Goal: Information Seeking & Learning: Learn about a topic

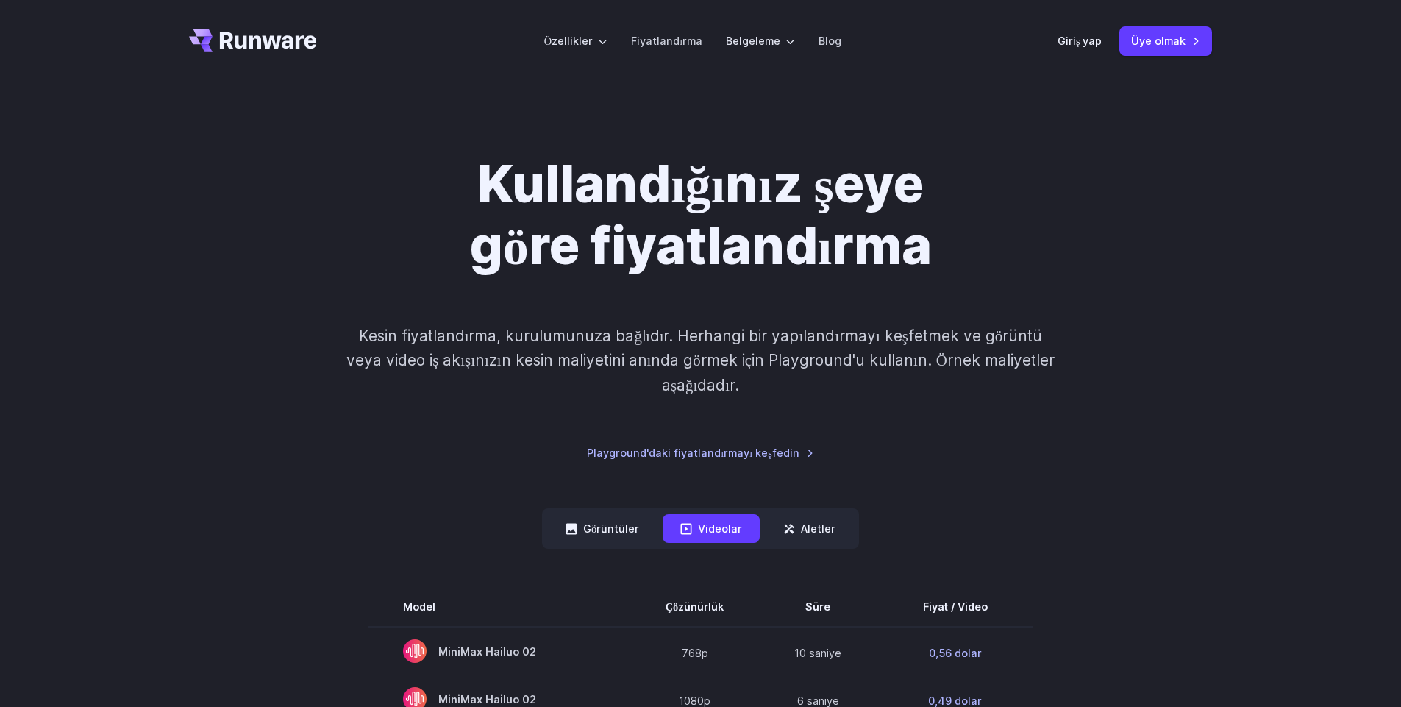
click at [1186, 255] on div "Kullandığınız şeye göre fiyatlandırma Kesin fiyatlandırma, kurulumunuza bağlıdı…" at bounding box center [701, 307] width 1024 height 308
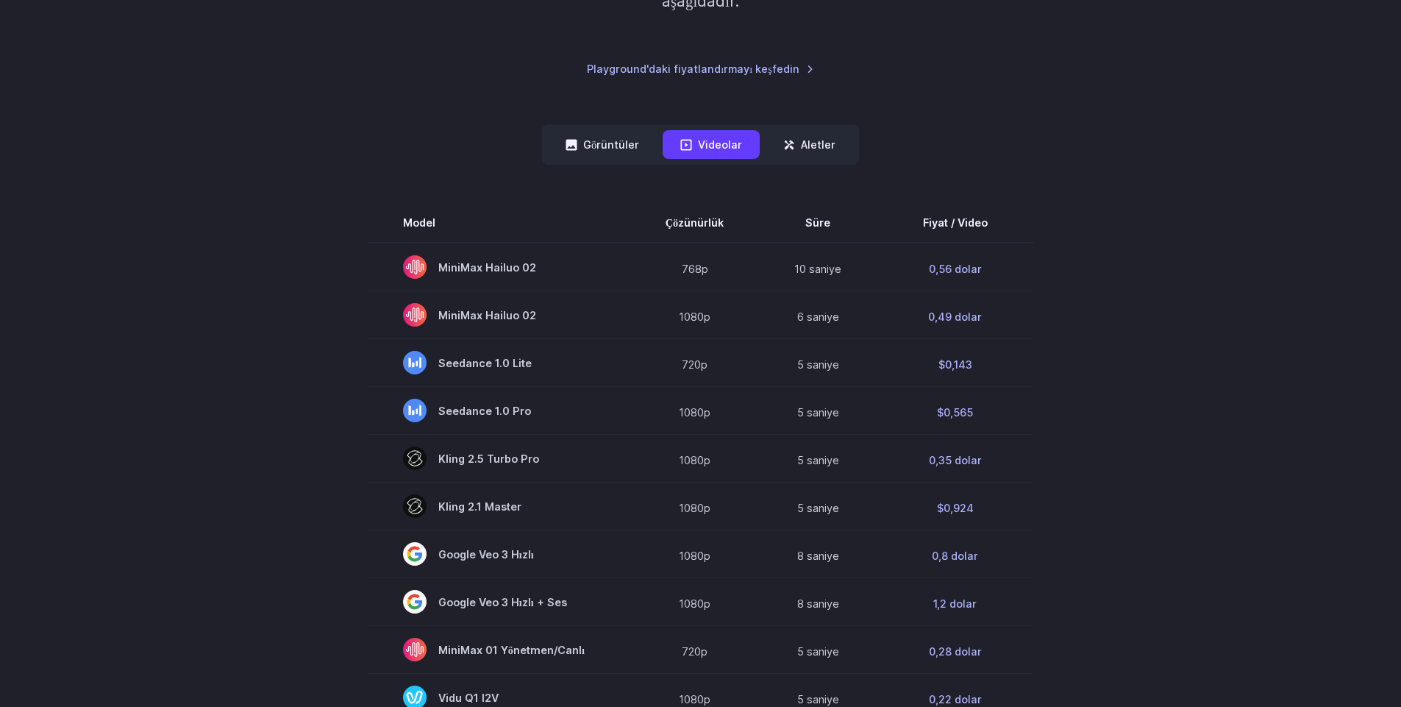
scroll to position [353, 0]
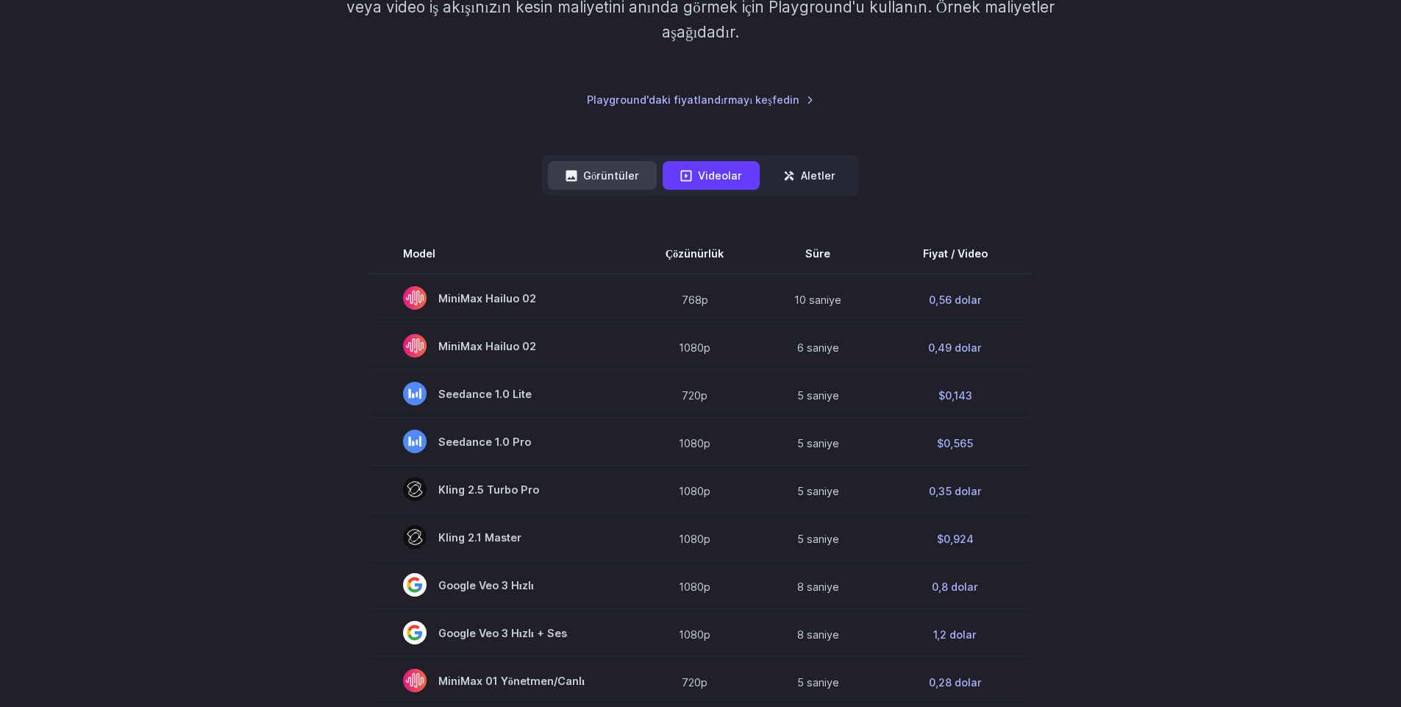
click at [613, 175] on font "Görüntüler" at bounding box center [611, 175] width 56 height 13
click at [716, 179] on font "Videolar" at bounding box center [720, 175] width 44 height 13
click at [809, 174] on font "Aletler" at bounding box center [818, 175] width 35 height 13
click at [805, 180] on font "Aletler" at bounding box center [818, 175] width 35 height 13
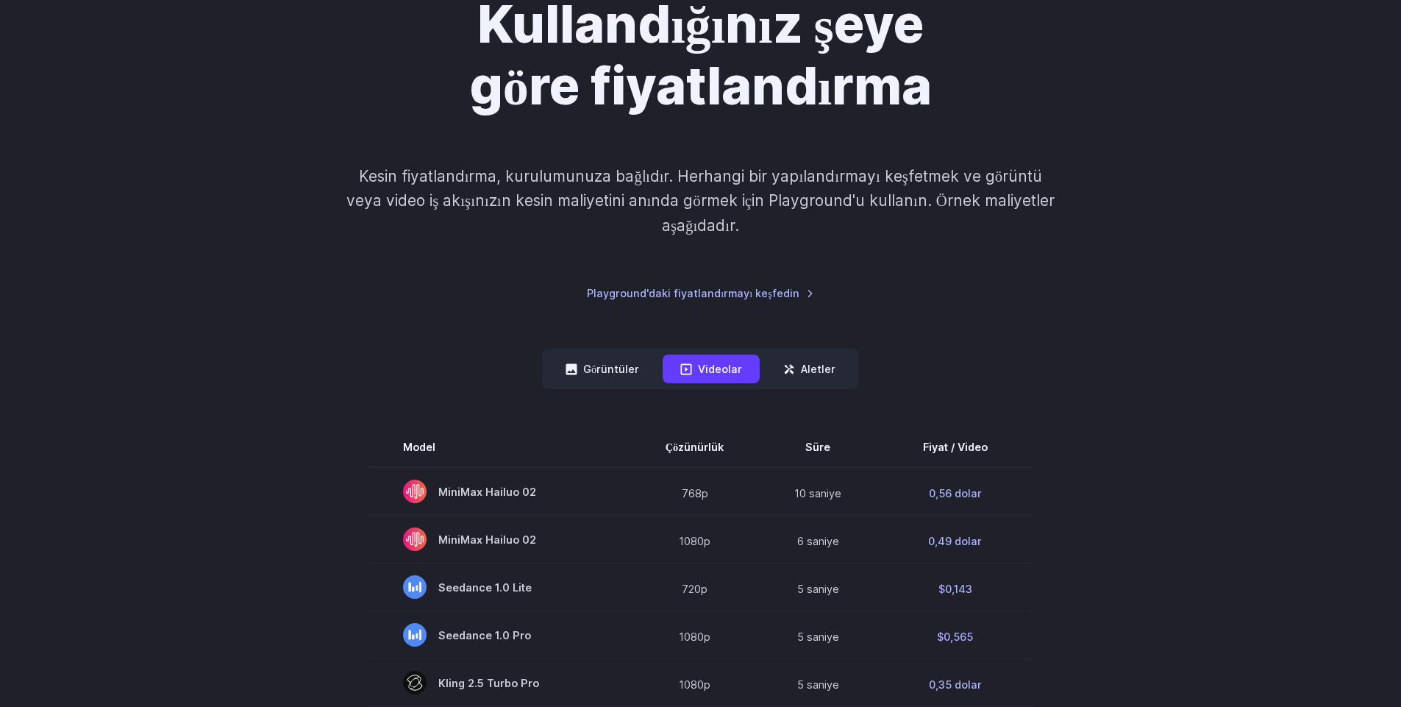
scroll to position [0, 0]
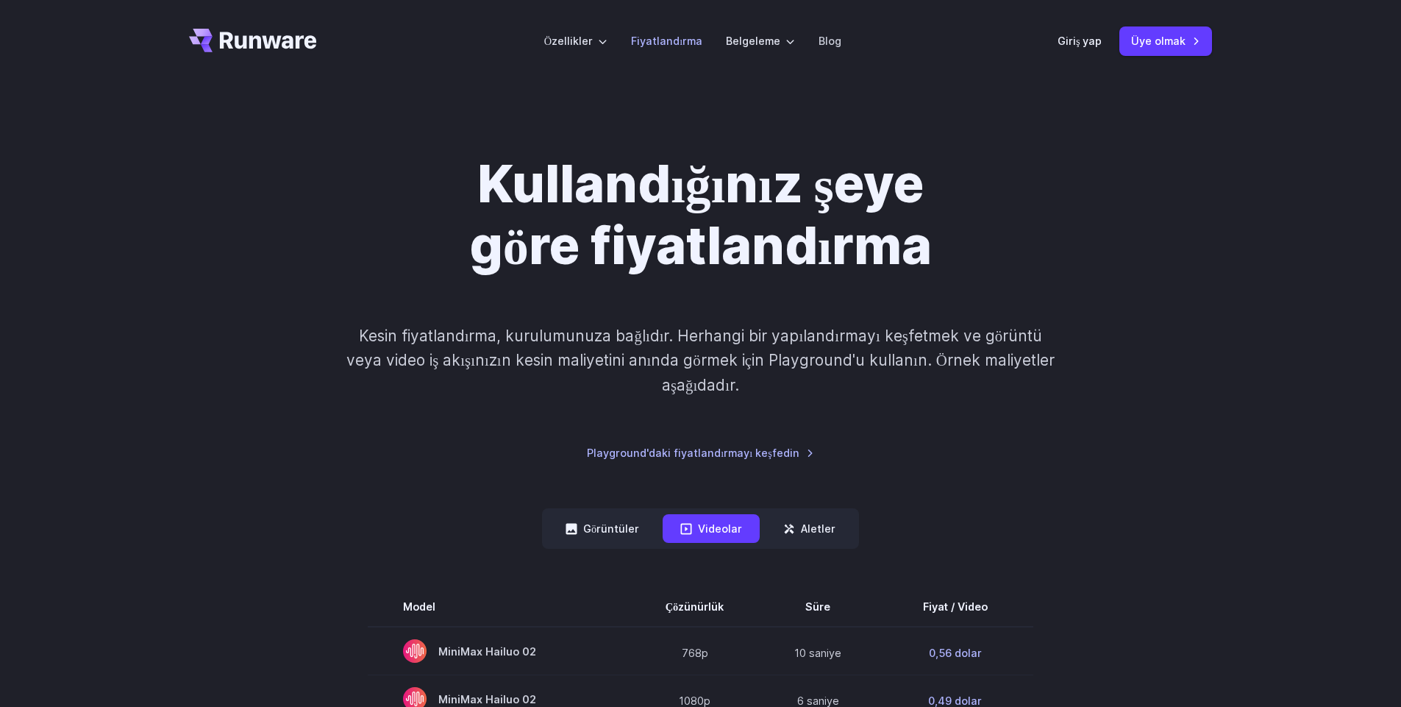
click at [676, 41] on font "Fiyatlandırma" at bounding box center [666, 41] width 71 height 13
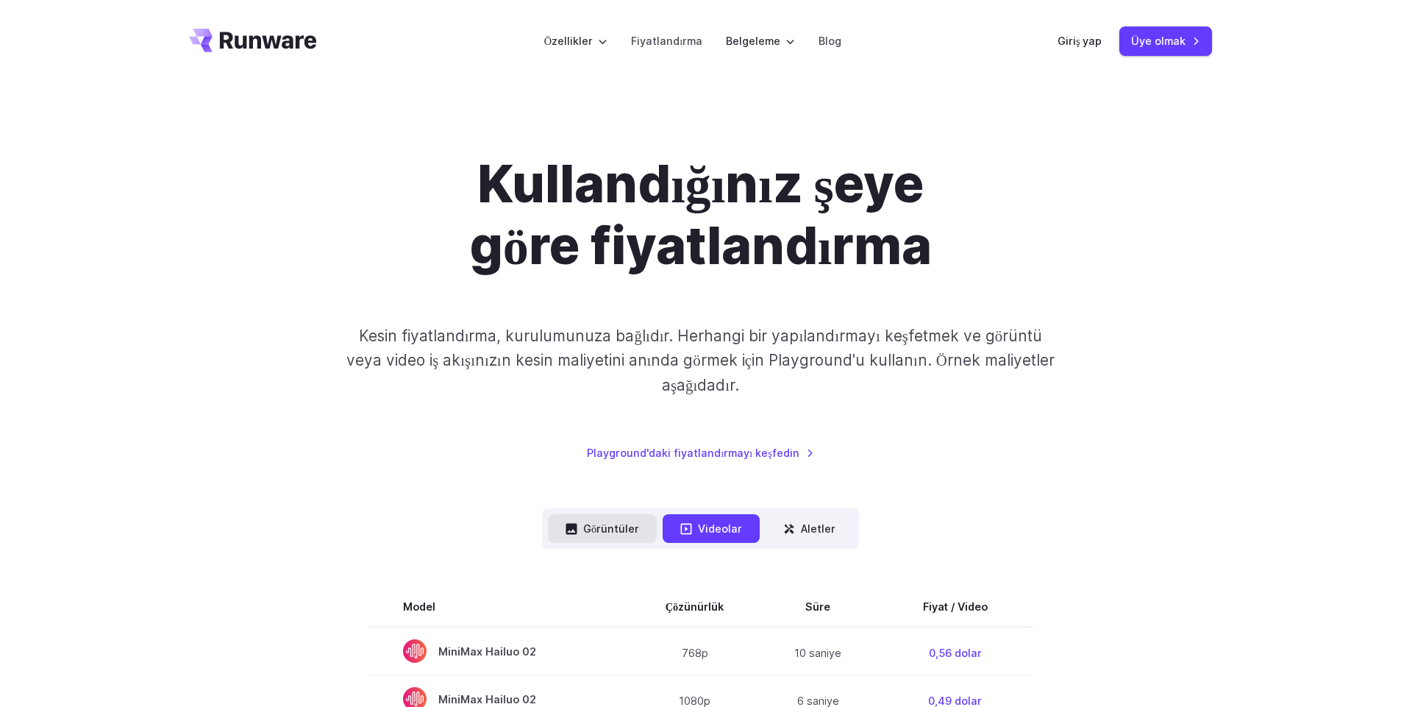
click at [623, 532] on font "Görüntüler" at bounding box center [611, 528] width 56 height 13
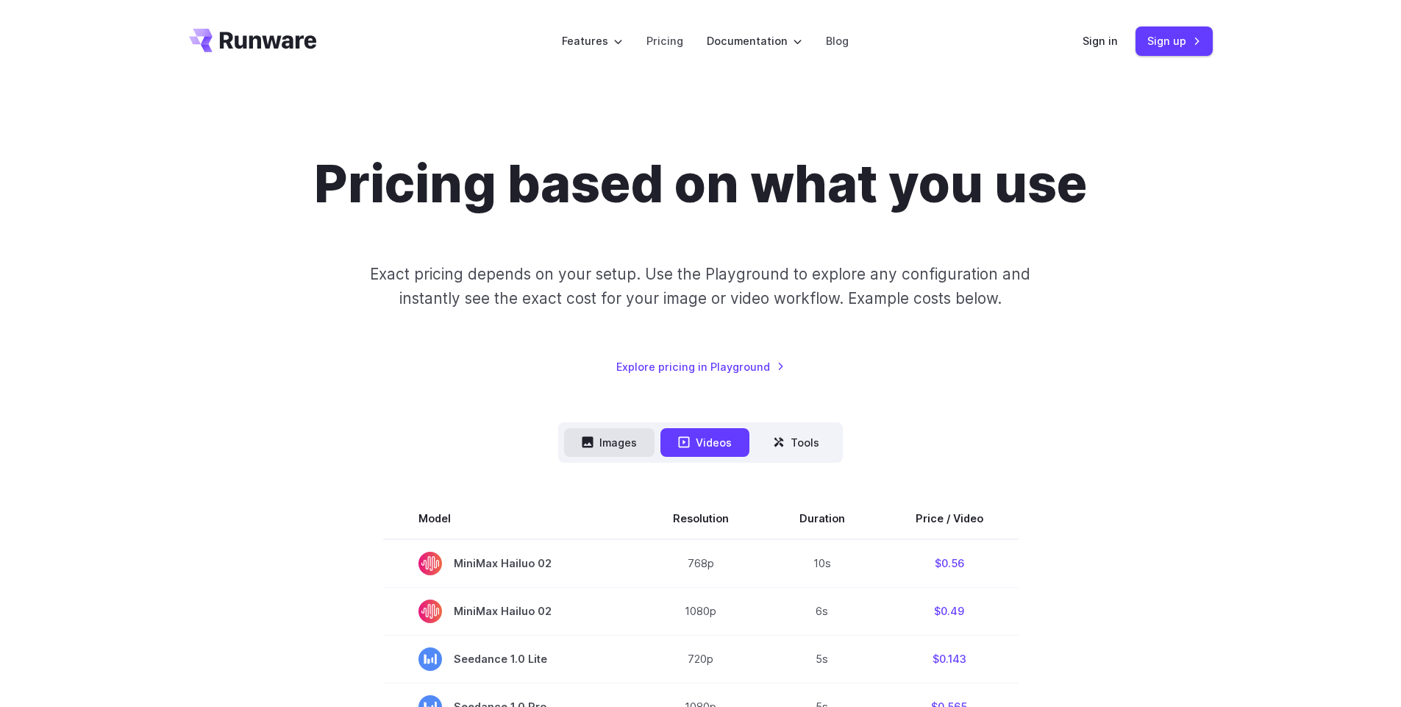
click at [1078, 282] on div "Pricing based on what you use Exact pricing depends on your setup. Use the Play…" at bounding box center [701, 264] width 1024 height 222
click at [622, 447] on button "Images" at bounding box center [609, 442] width 90 height 29
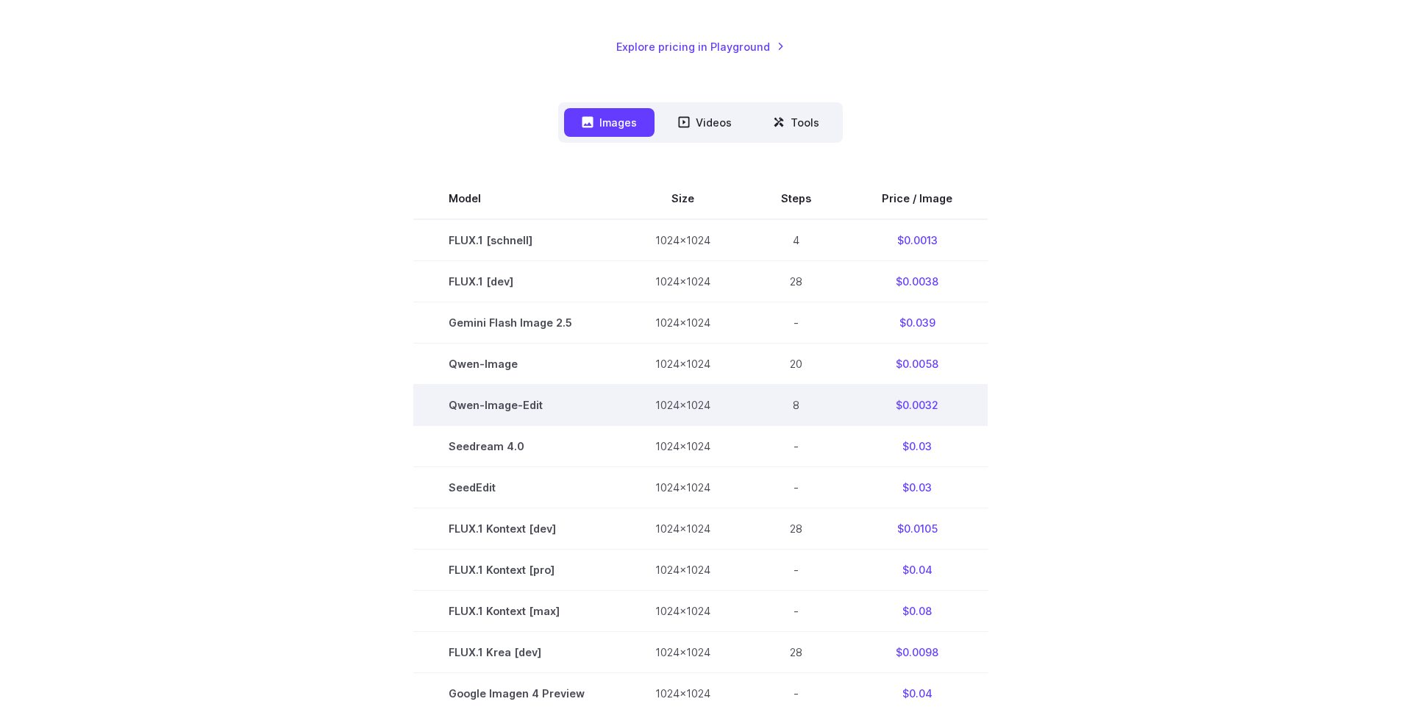
scroll to position [88, 0]
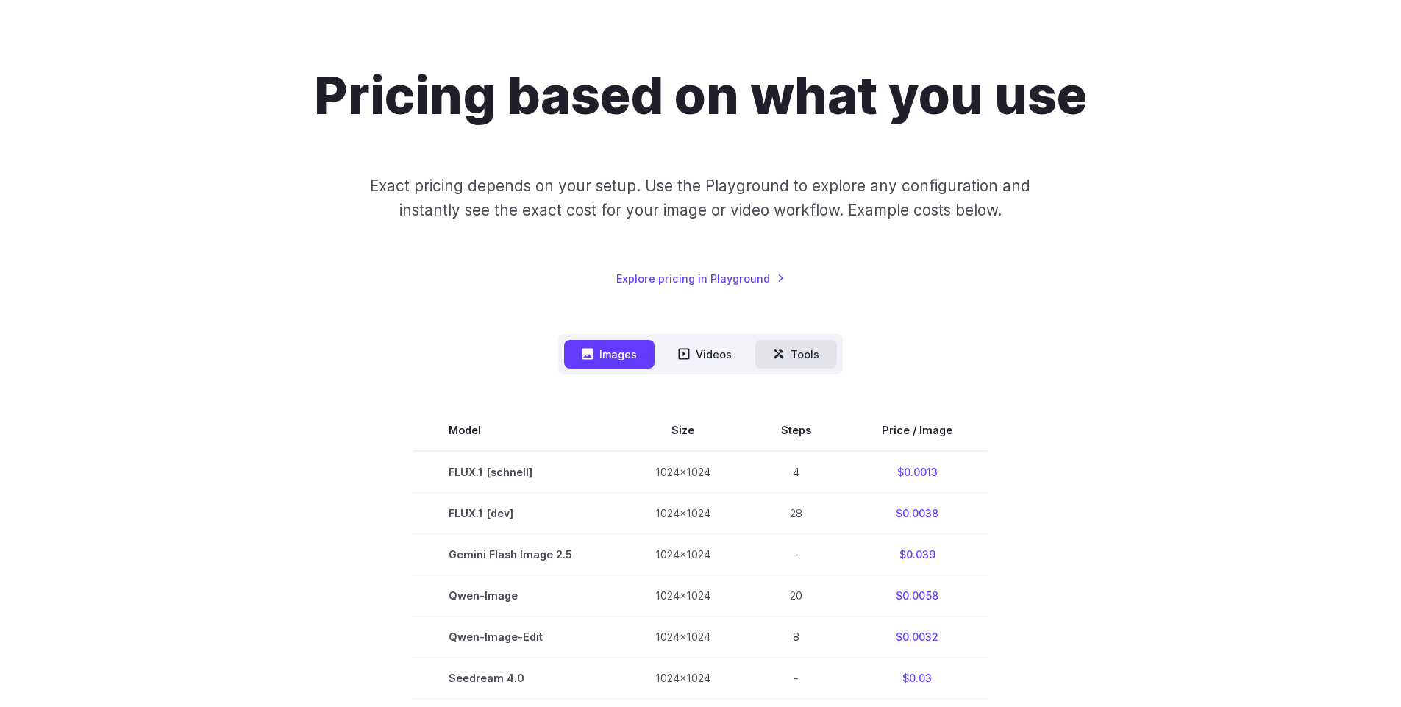
click at [797, 355] on button "Tools" at bounding box center [796, 354] width 82 height 29
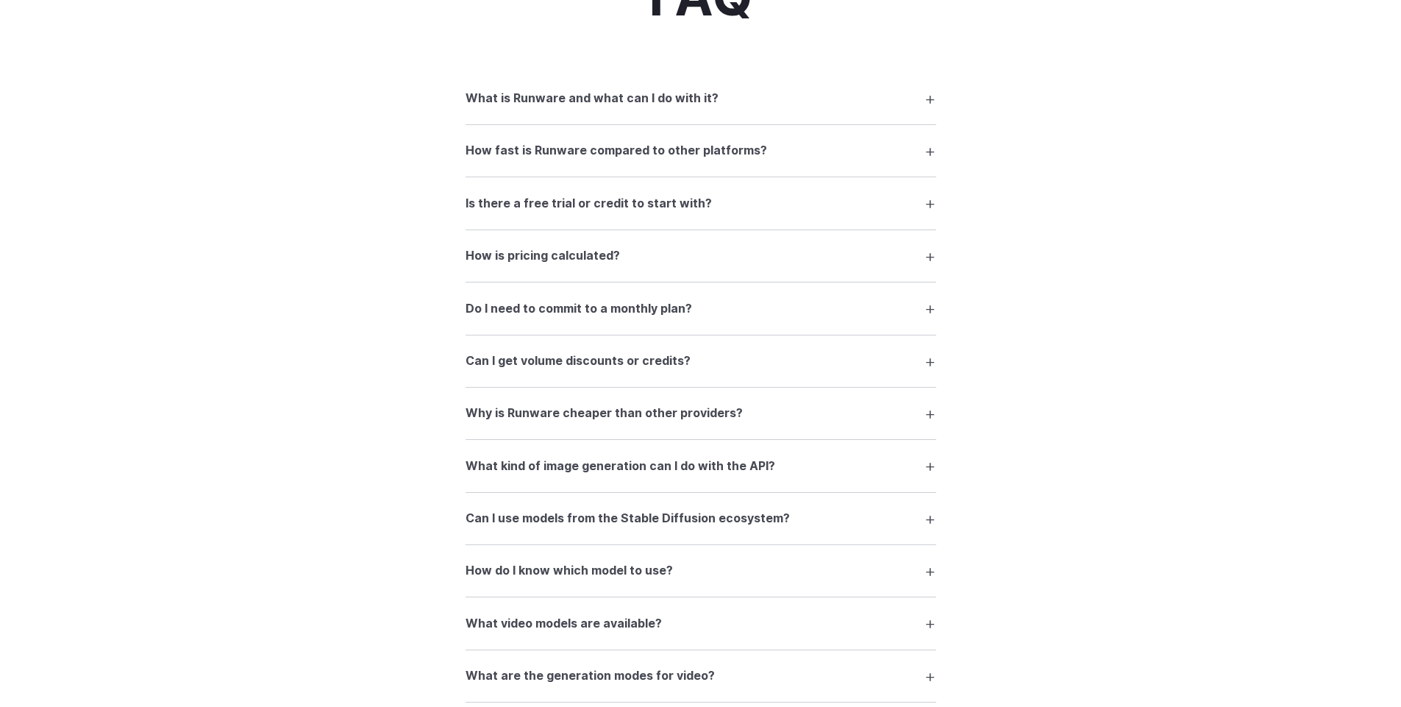
scroll to position [1324, 0]
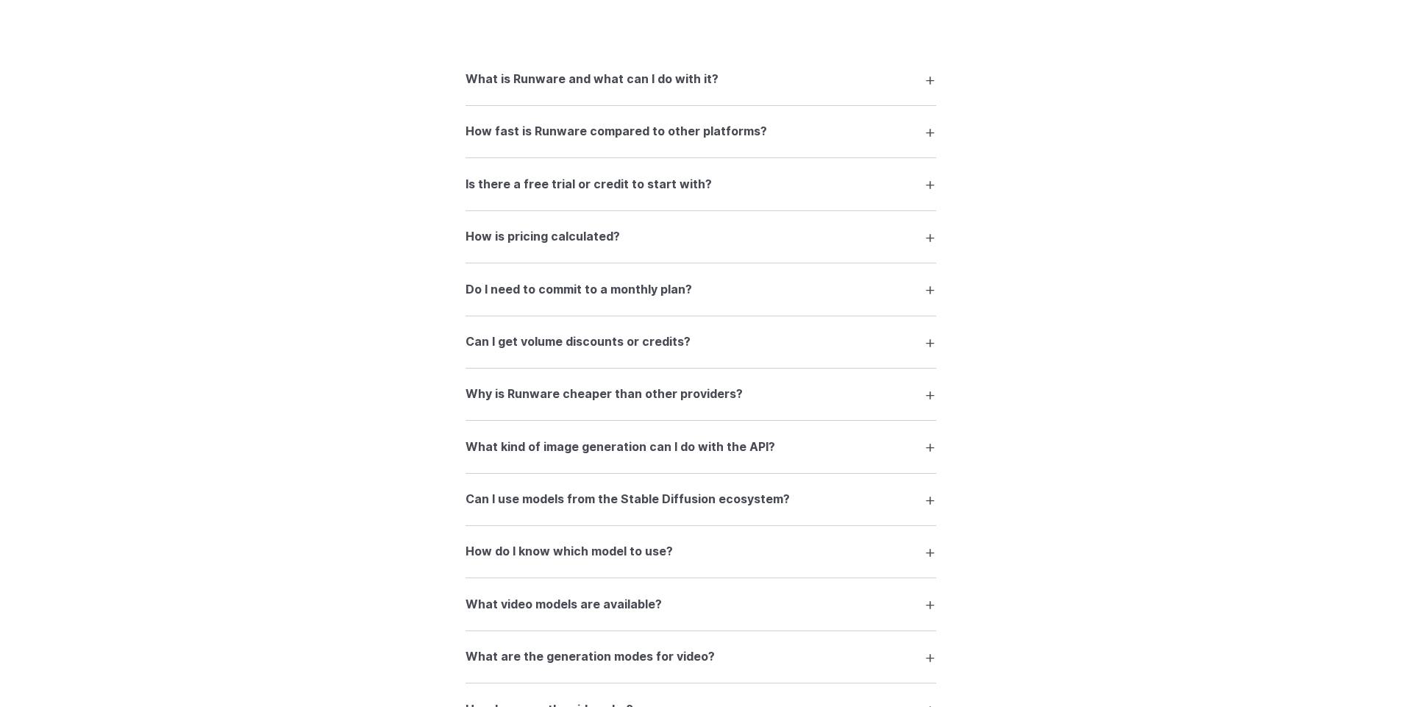
click at [889, 85] on summary "What is Runware and what can I do with it?" at bounding box center [701, 79] width 471 height 28
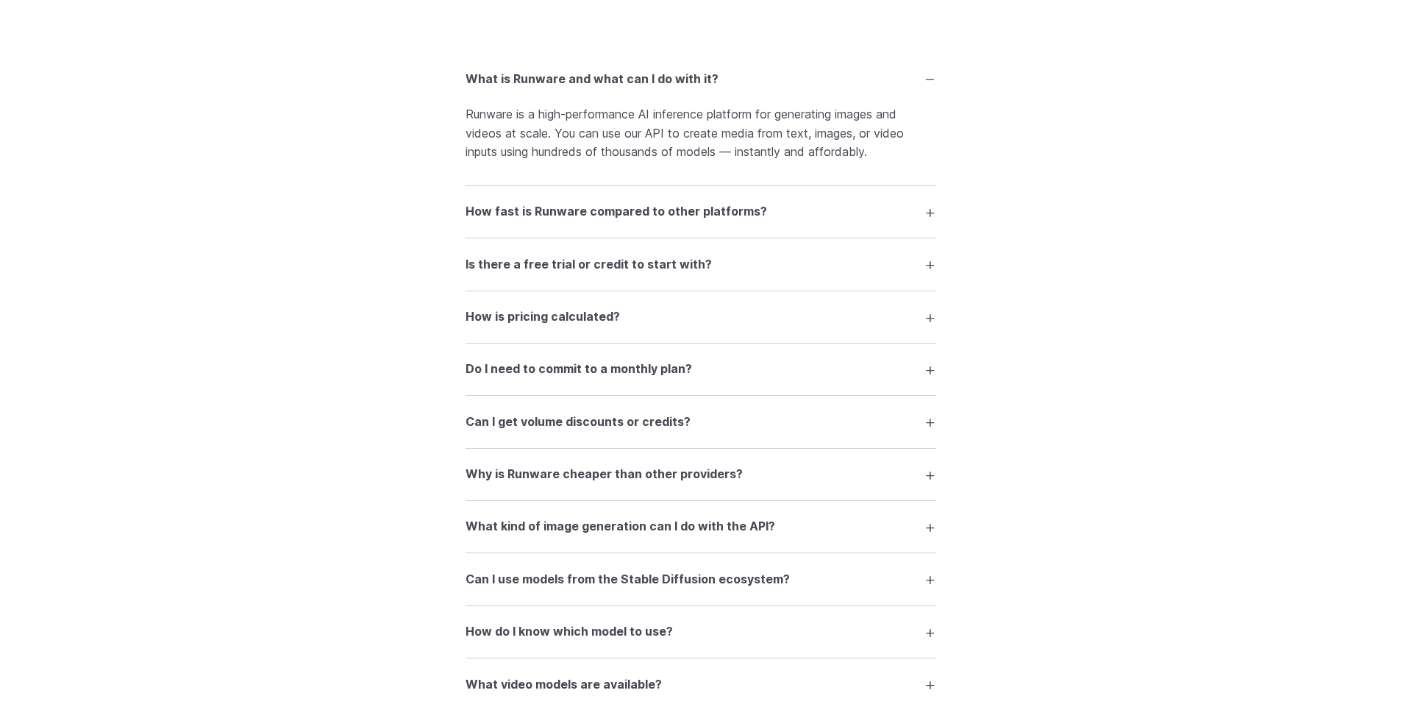
scroll to position [1419, 0]
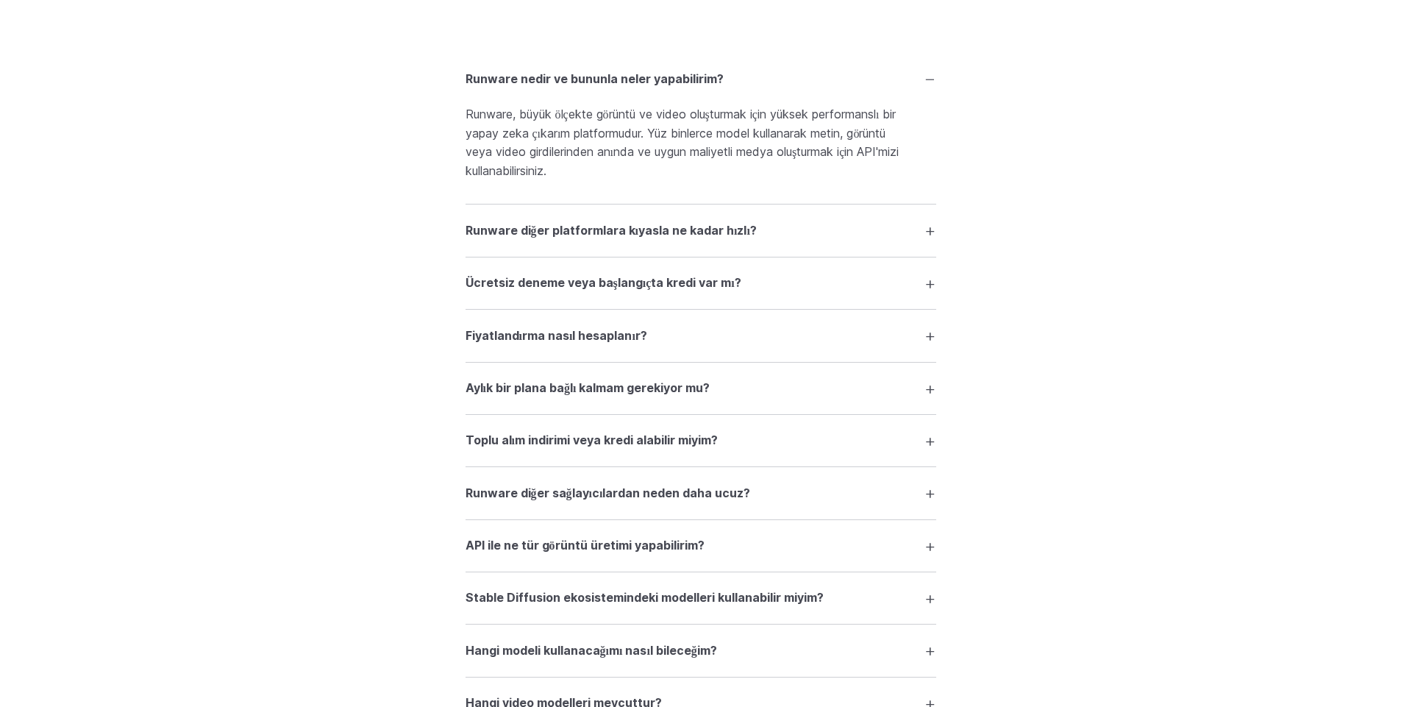
click at [1133, 360] on div "SSS Runware nedir ve bununla neler yapabilirim? Runware, büyük ölçekte görüntü …" at bounding box center [700, 602] width 1059 height 1305
click at [919, 237] on summary "Runware diğer platformlara kıyasla ne kadar hızlı?" at bounding box center [701, 230] width 471 height 28
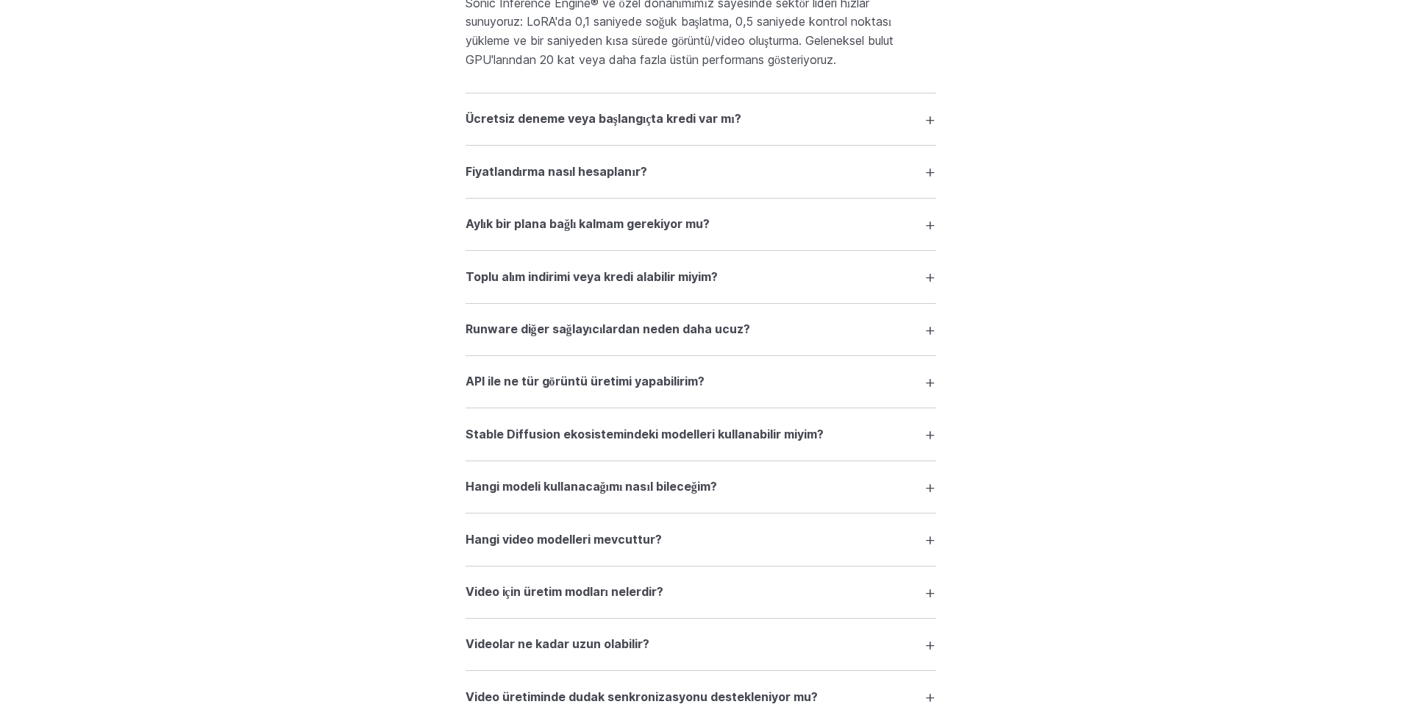
scroll to position [1684, 0]
click at [911, 175] on summary "Fiyatlandırma nasıl hesaplanır?" at bounding box center [701, 169] width 471 height 28
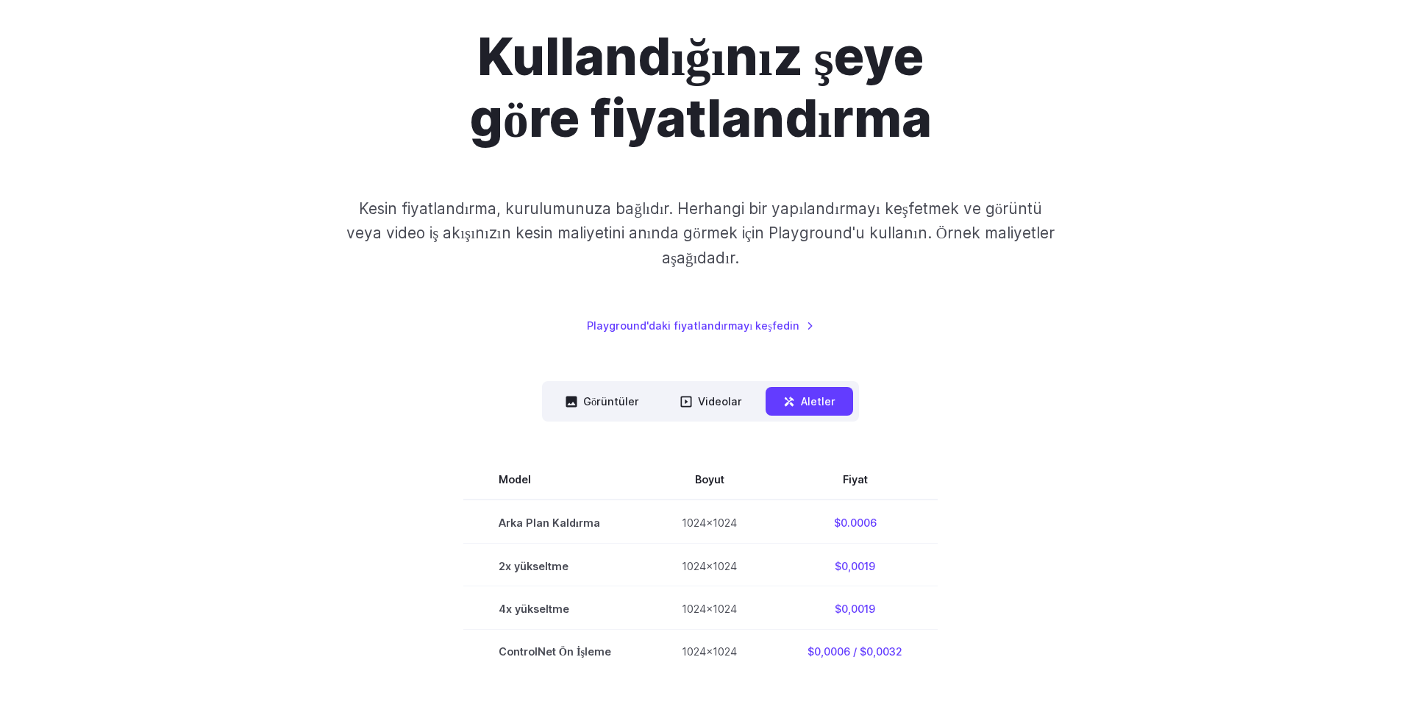
scroll to position [0, 0]
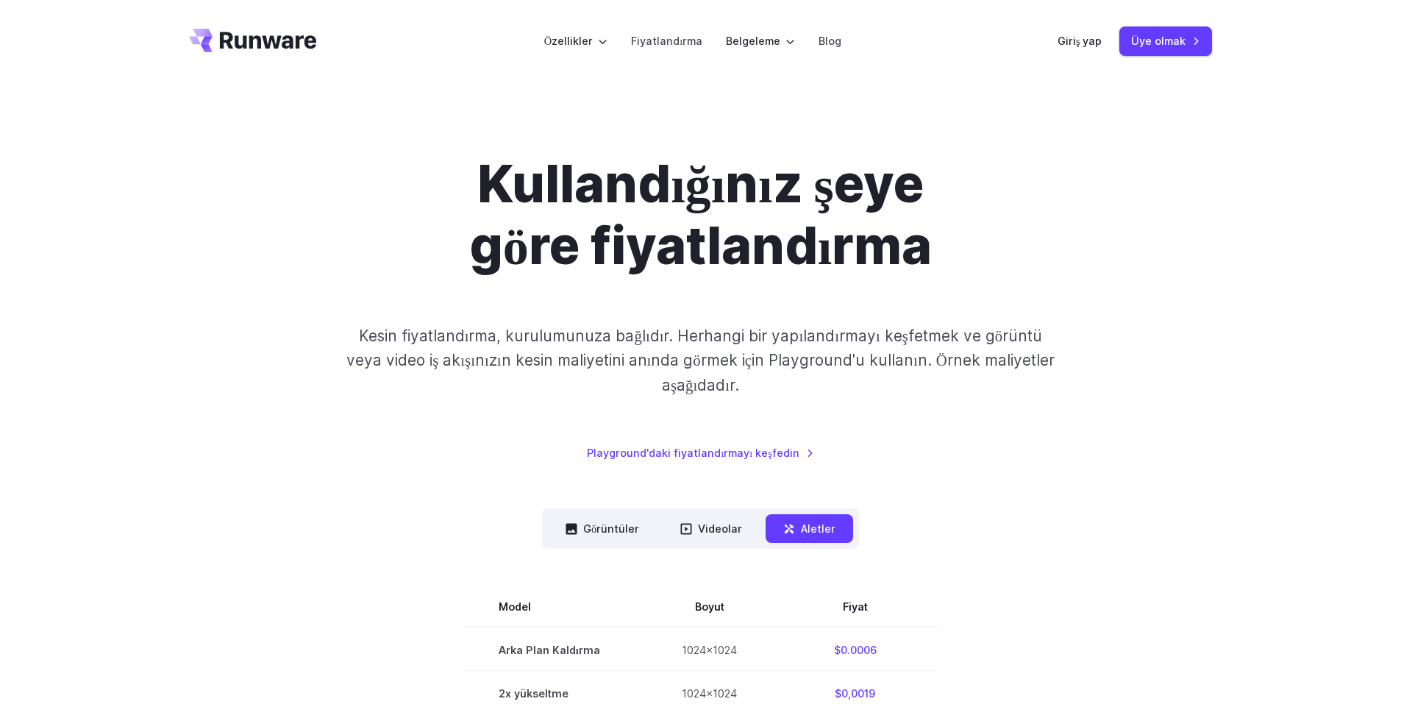
click at [1163, 315] on div "Kullandığınız şeye göre fiyatlandırma Kesin fiyatlandırma, kurulumunuza bağlıdı…" at bounding box center [701, 307] width 1024 height 308
